Goal: Information Seeking & Learning: Understand process/instructions

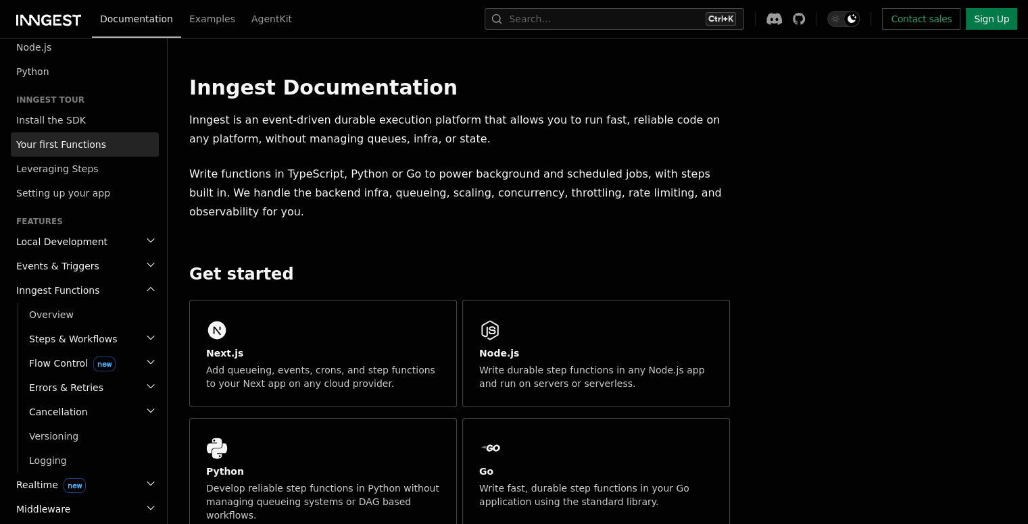
scroll to position [95, 0]
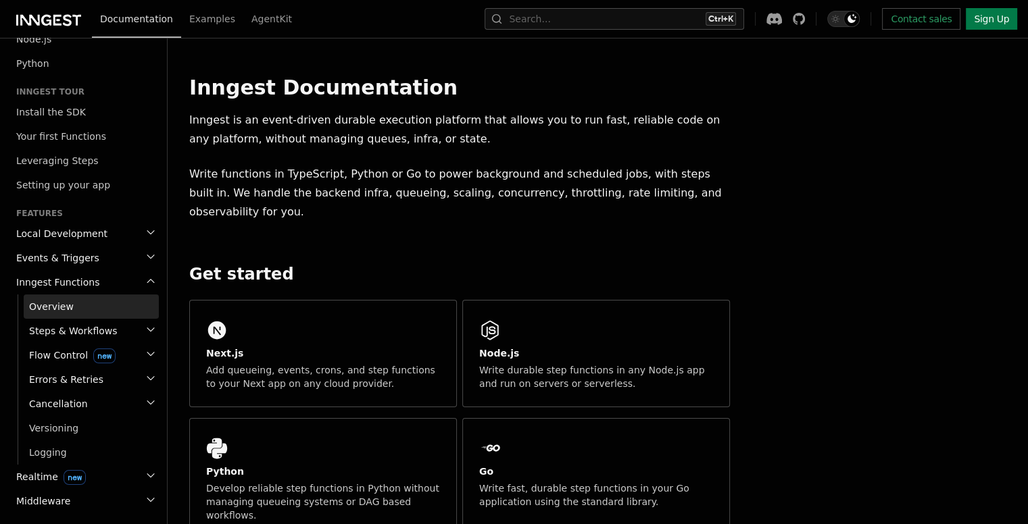
click at [69, 309] on link "Overview" at bounding box center [91, 307] width 135 height 24
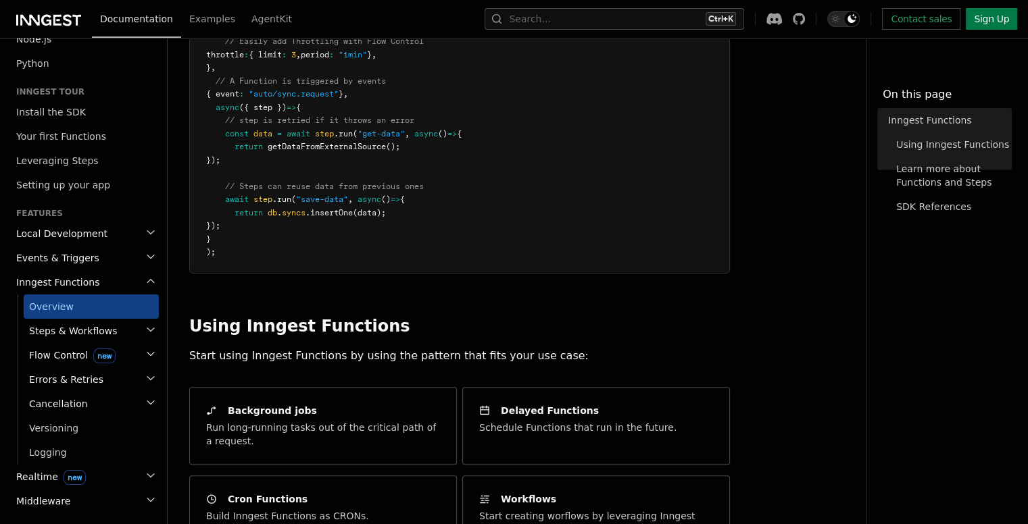
scroll to position [361, 0]
click at [100, 286] on h2 "Inngest Functions" at bounding box center [85, 282] width 148 height 24
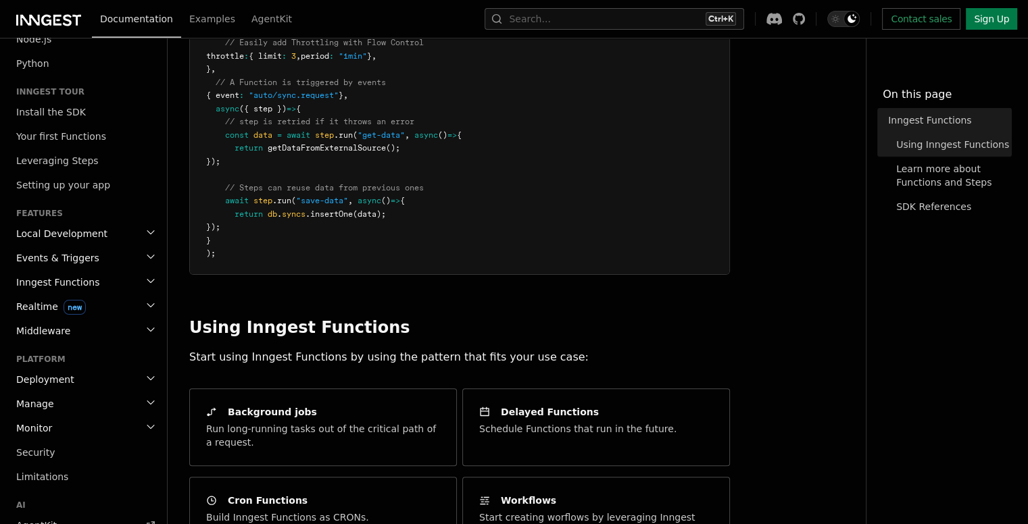
click at [100, 286] on h2 "Inngest Functions" at bounding box center [85, 282] width 148 height 24
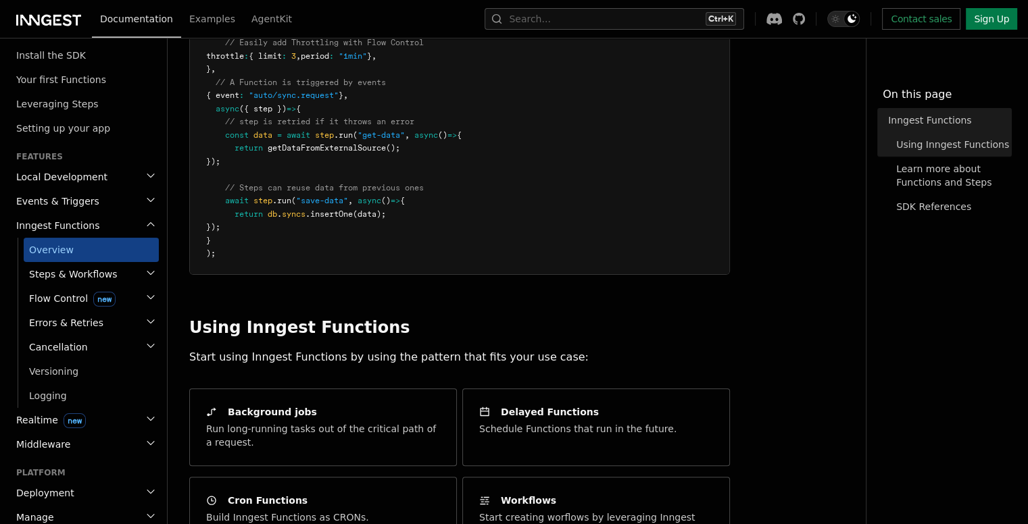
scroll to position [153, 0]
click at [91, 278] on span "Steps & Workflows" at bounding box center [71, 273] width 94 height 14
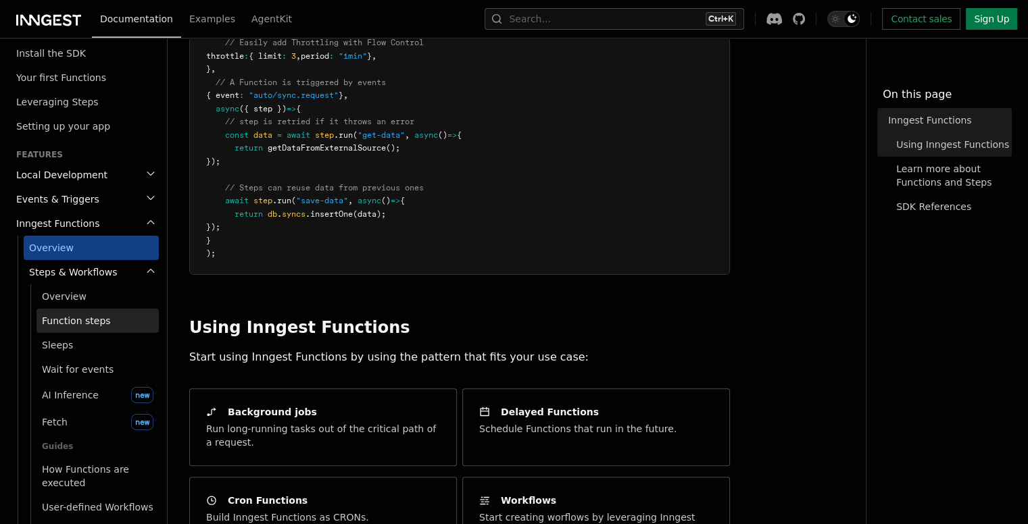
click at [86, 322] on span "Function steps" at bounding box center [76, 321] width 69 height 11
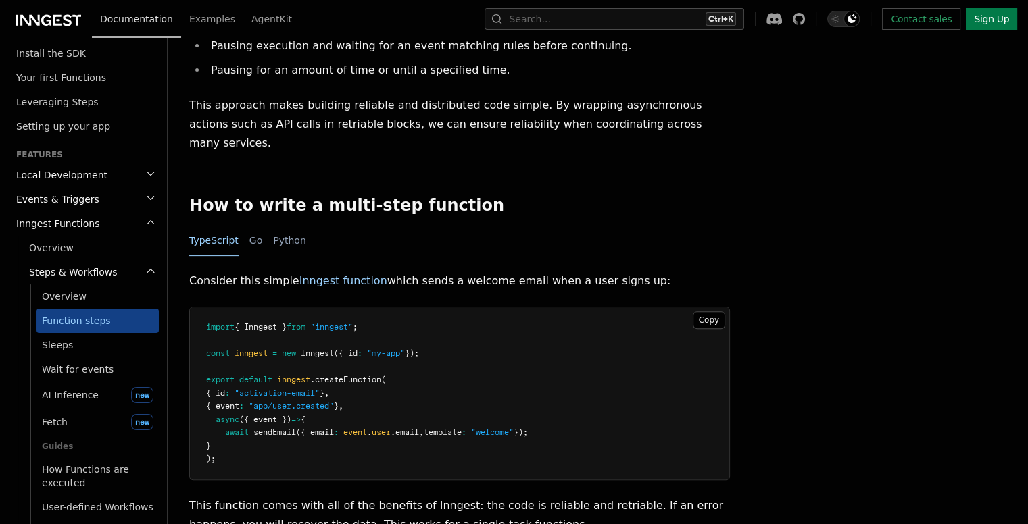
scroll to position [343, 0]
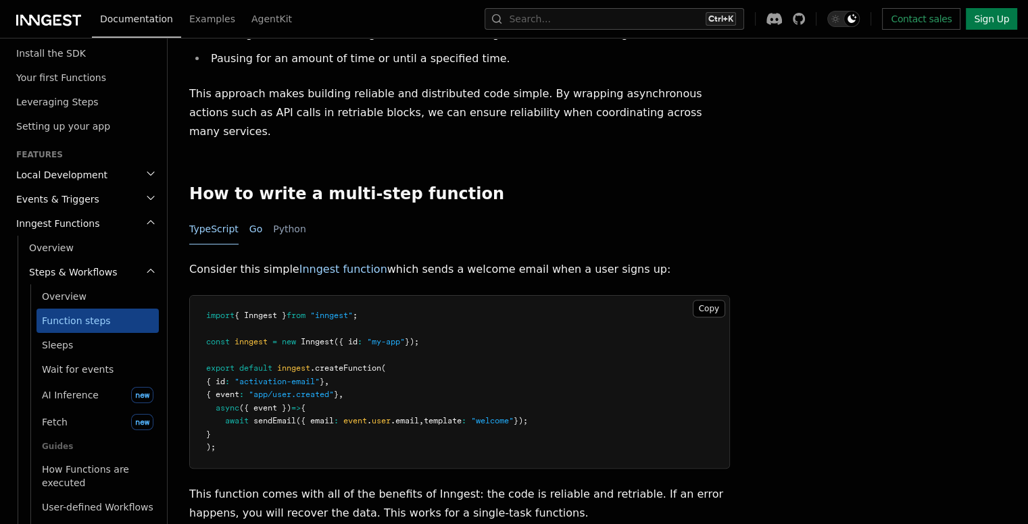
click at [262, 214] on button "Go" at bounding box center [255, 229] width 13 height 30
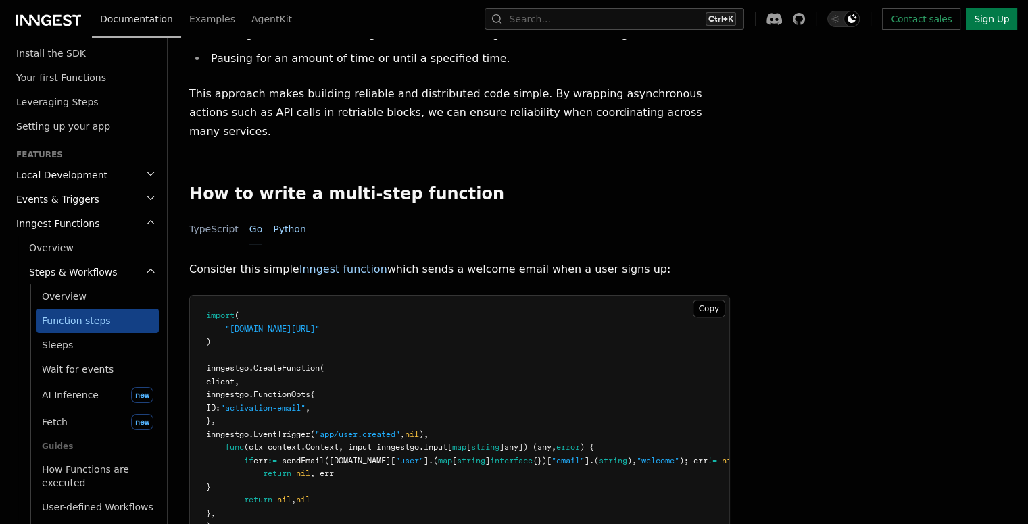
click at [289, 214] on button "Python" at bounding box center [289, 229] width 33 height 30
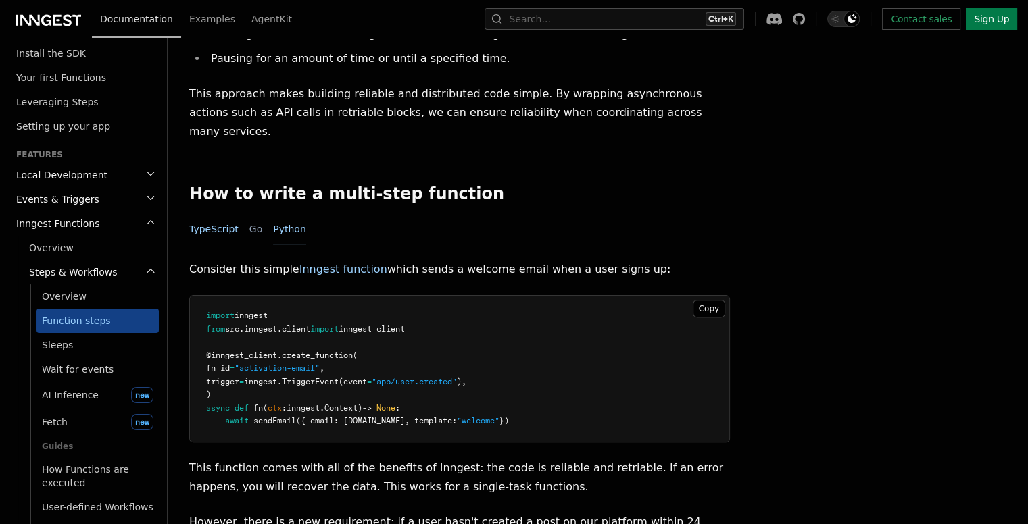
click at [233, 214] on button "TypeScript" at bounding box center [213, 229] width 49 height 30
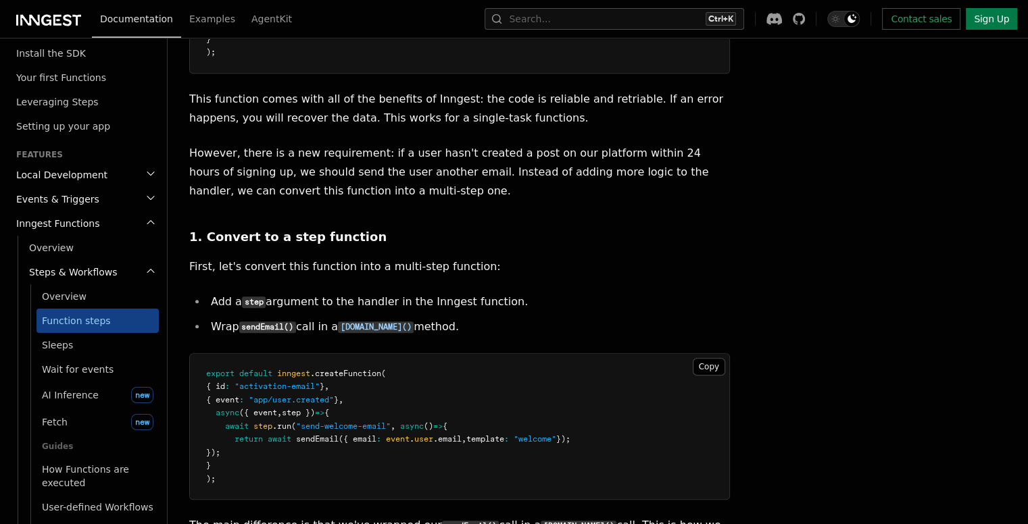
scroll to position [737, 0]
